Goal: Navigation & Orientation: Find specific page/section

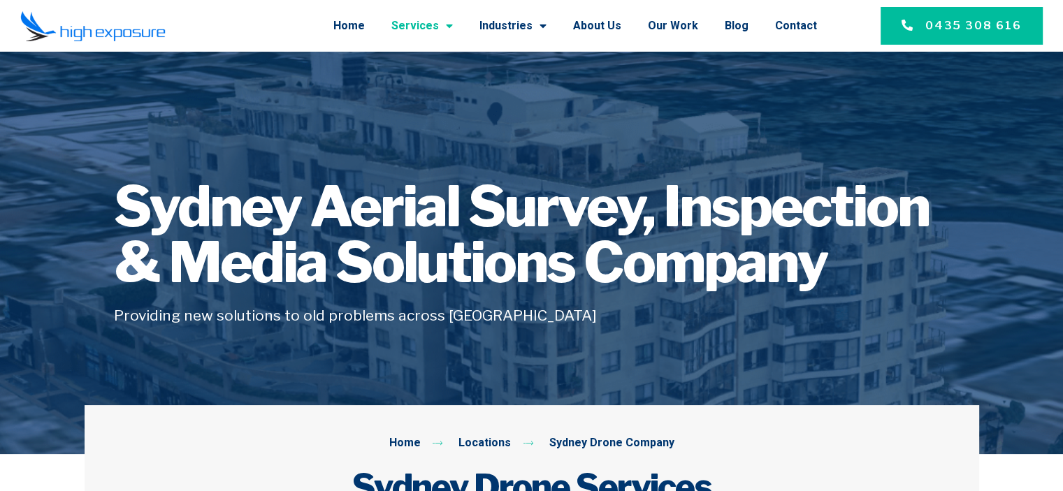
click at [453, 25] on span "Menu" at bounding box center [446, 25] width 14 height 25
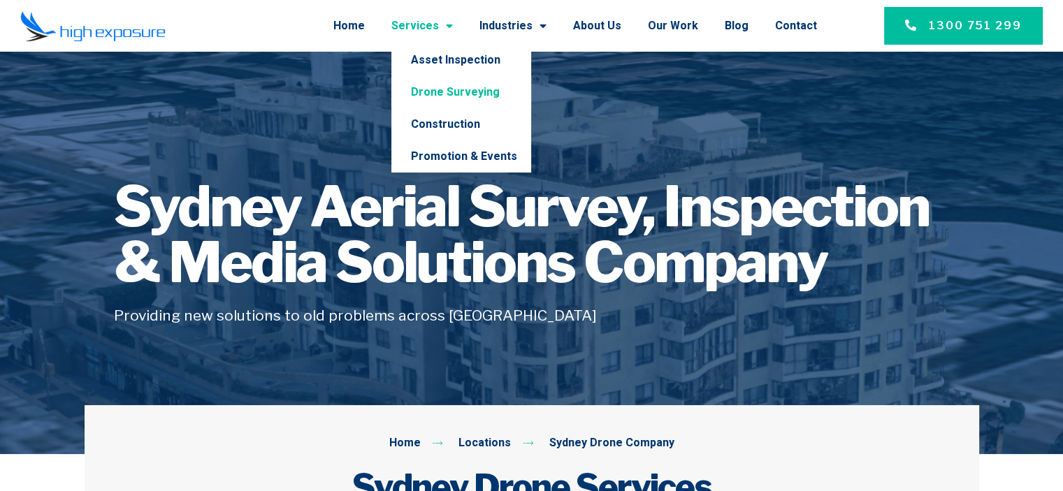
click at [481, 89] on link "Drone Surveying" at bounding box center [461, 92] width 140 height 32
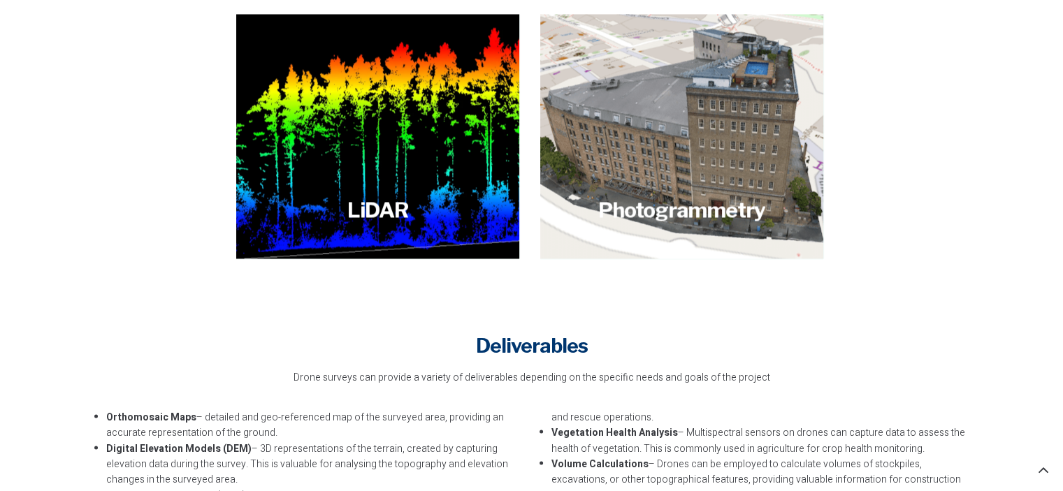
scroll to position [2585, 0]
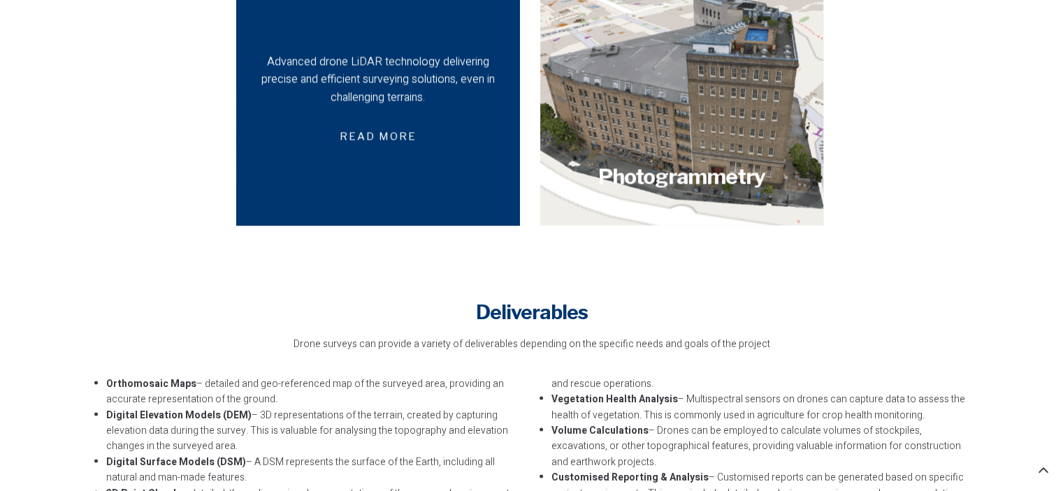
click at [465, 175] on div "Advanced drone LiDAR technology delivering precise and efficient surveying solu…" at bounding box center [377, 102] width 283 height 245
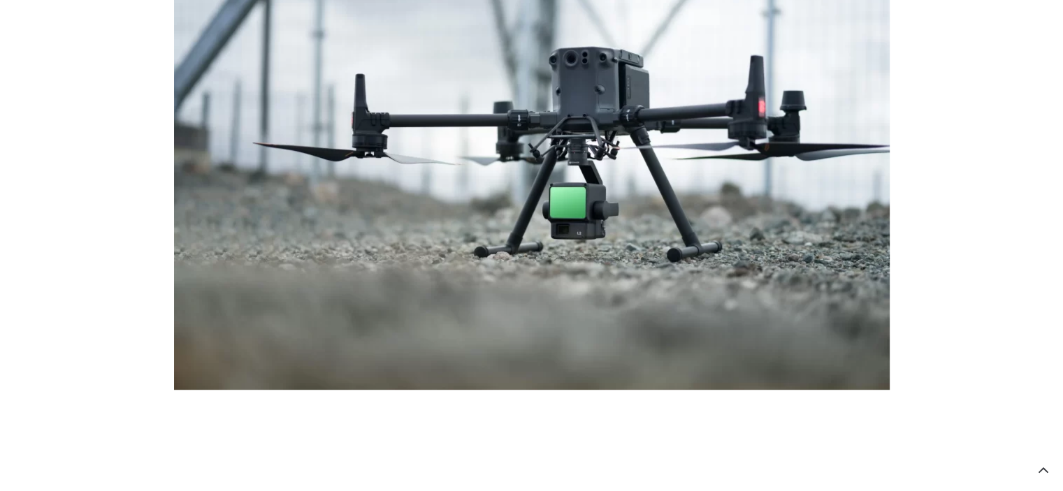
scroll to position [410, 0]
